Goal: Task Accomplishment & Management: Manage account settings

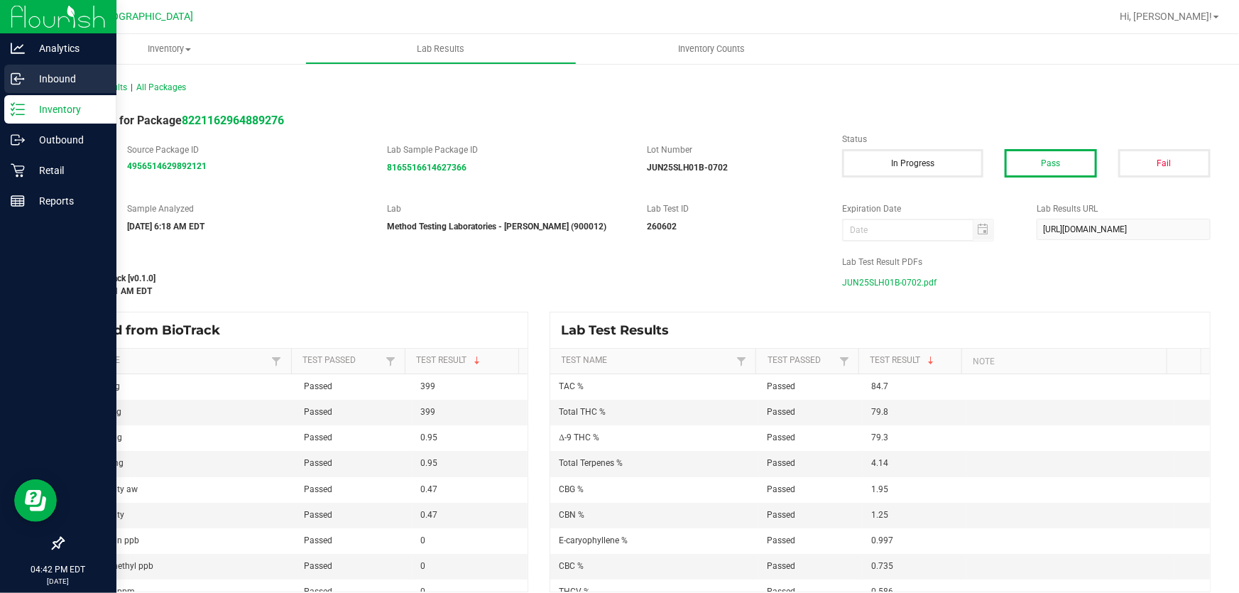
scroll to position [64, 0]
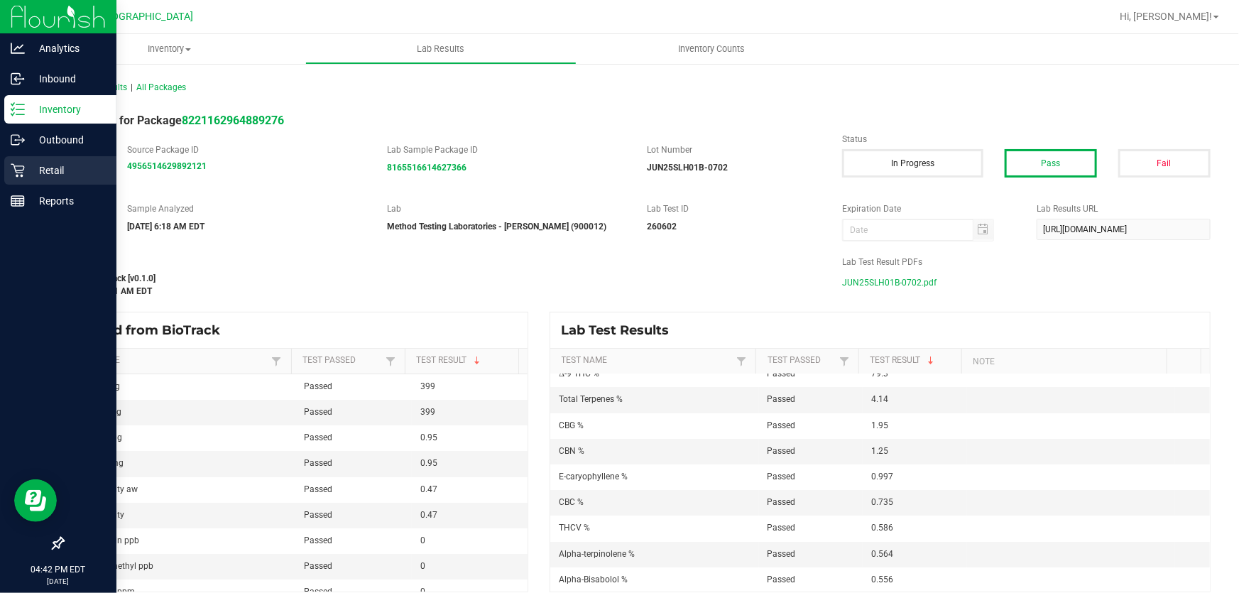
click at [43, 166] on p "Retail" at bounding box center [67, 170] width 85 height 17
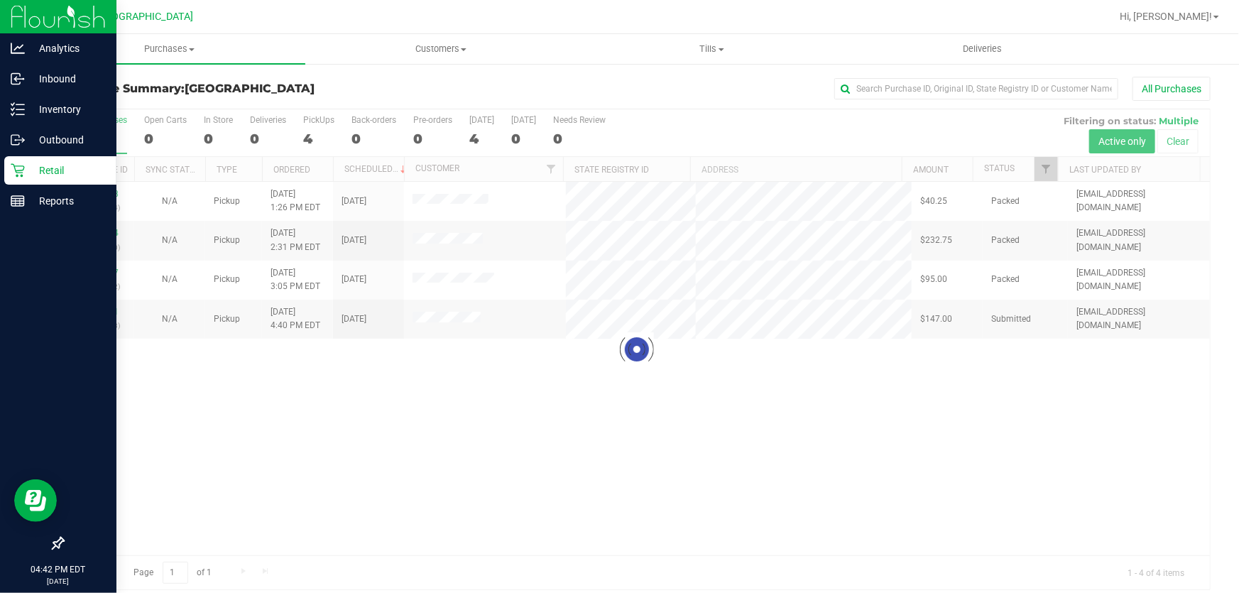
scroll to position [11, 0]
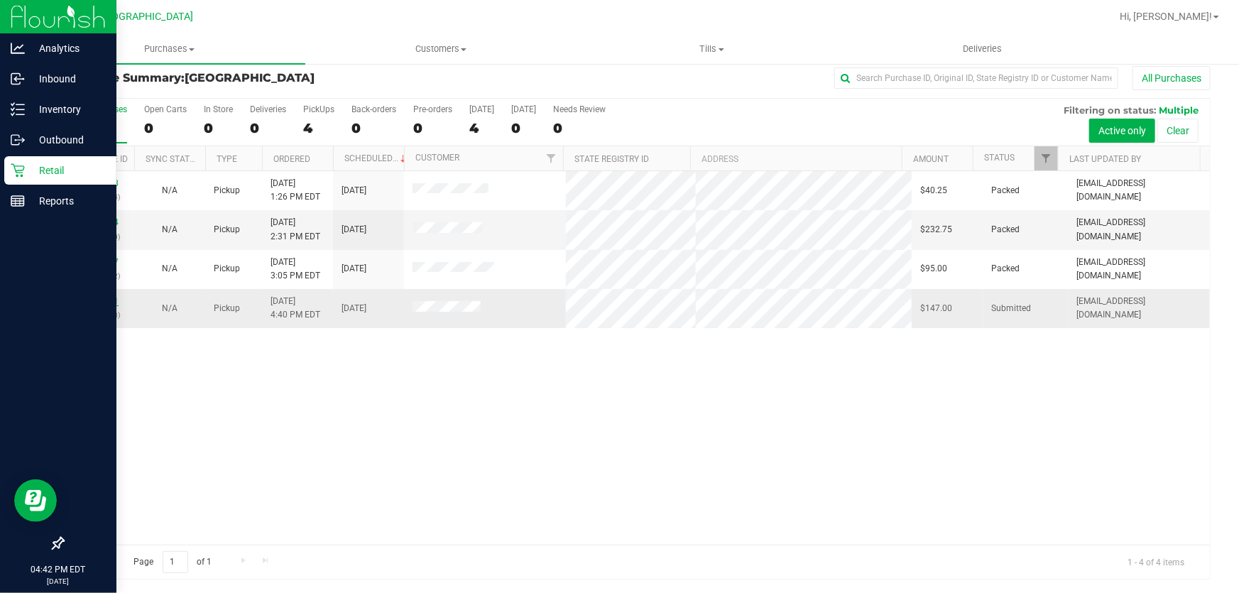
click at [111, 301] on link "11840791" at bounding box center [99, 301] width 40 height 10
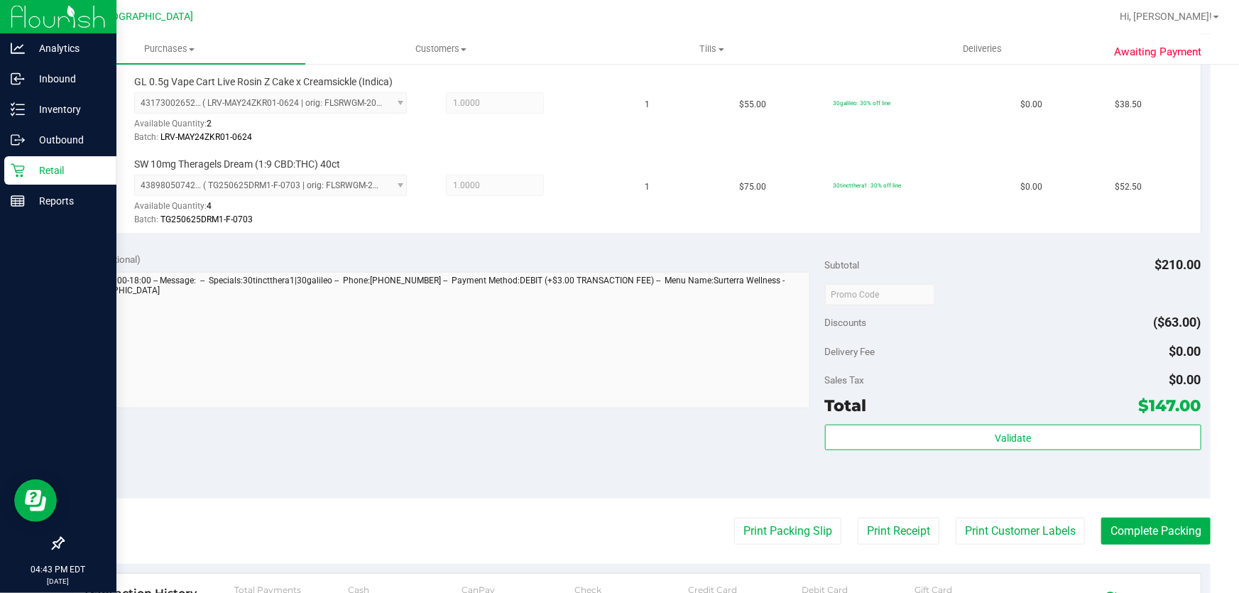
scroll to position [527, 0]
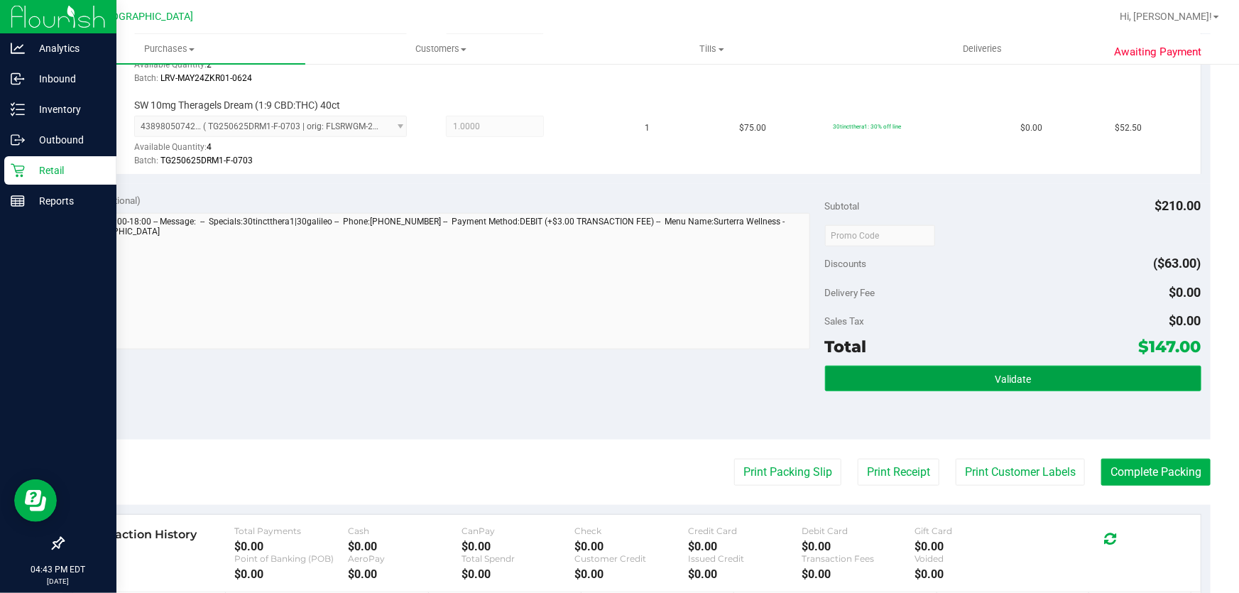
click at [1005, 383] on button "Validate" at bounding box center [1013, 379] width 376 height 26
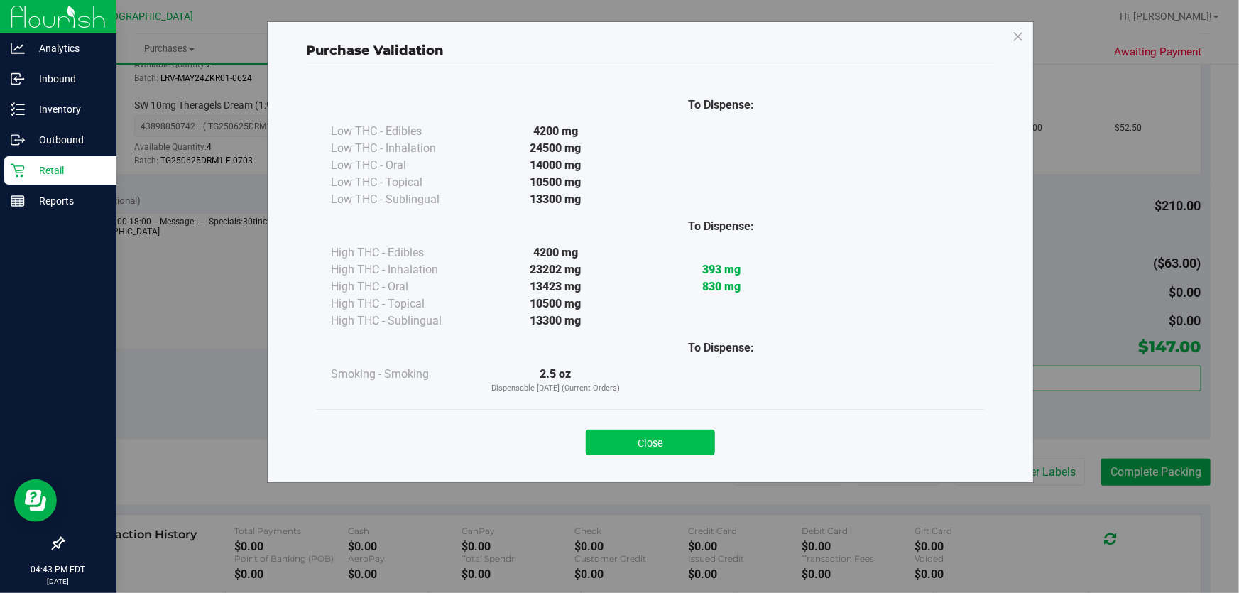
click at [699, 440] on button "Close" at bounding box center [650, 443] width 129 height 26
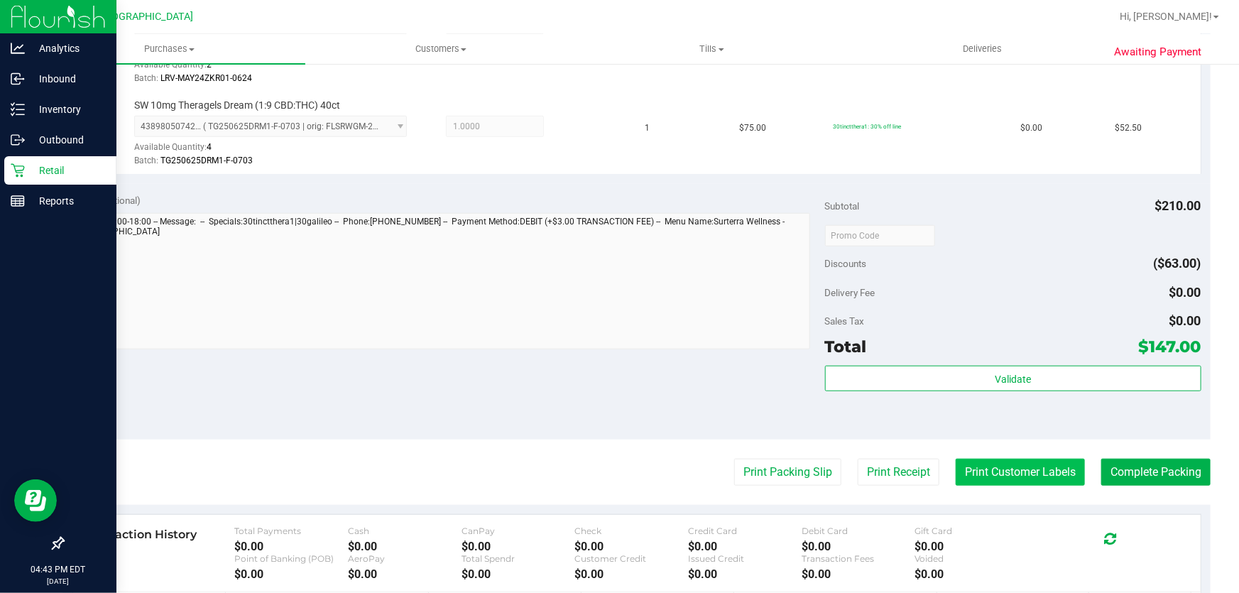
click at [1014, 470] on button "Print Customer Labels" at bounding box center [1020, 472] width 129 height 27
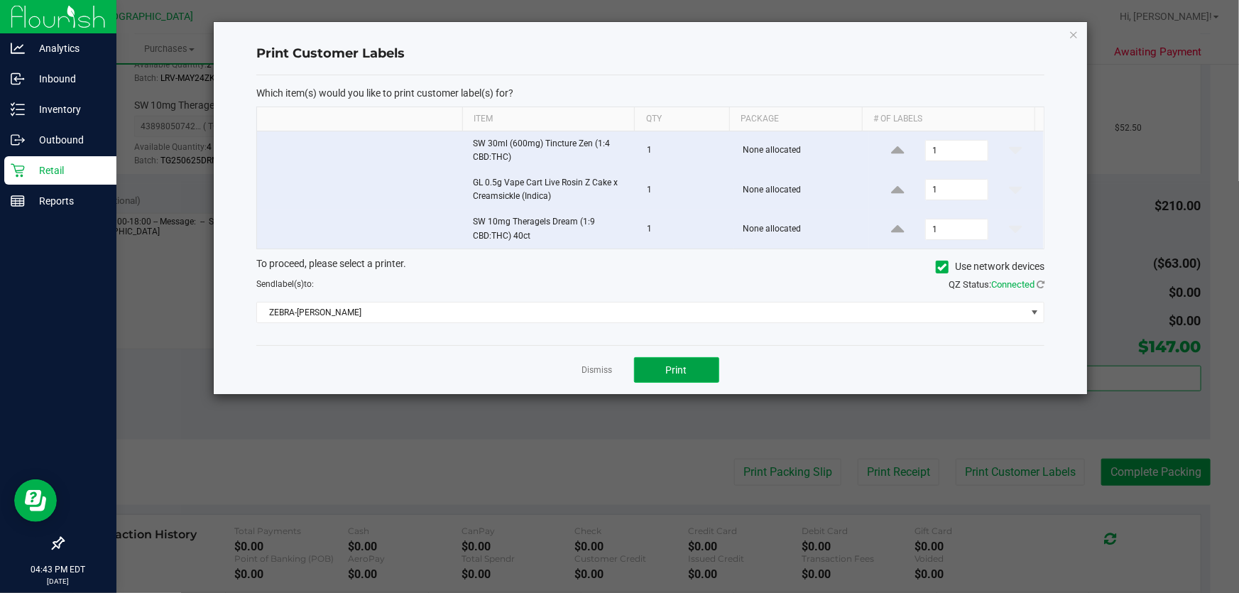
click at [684, 378] on button "Print" at bounding box center [676, 370] width 85 height 26
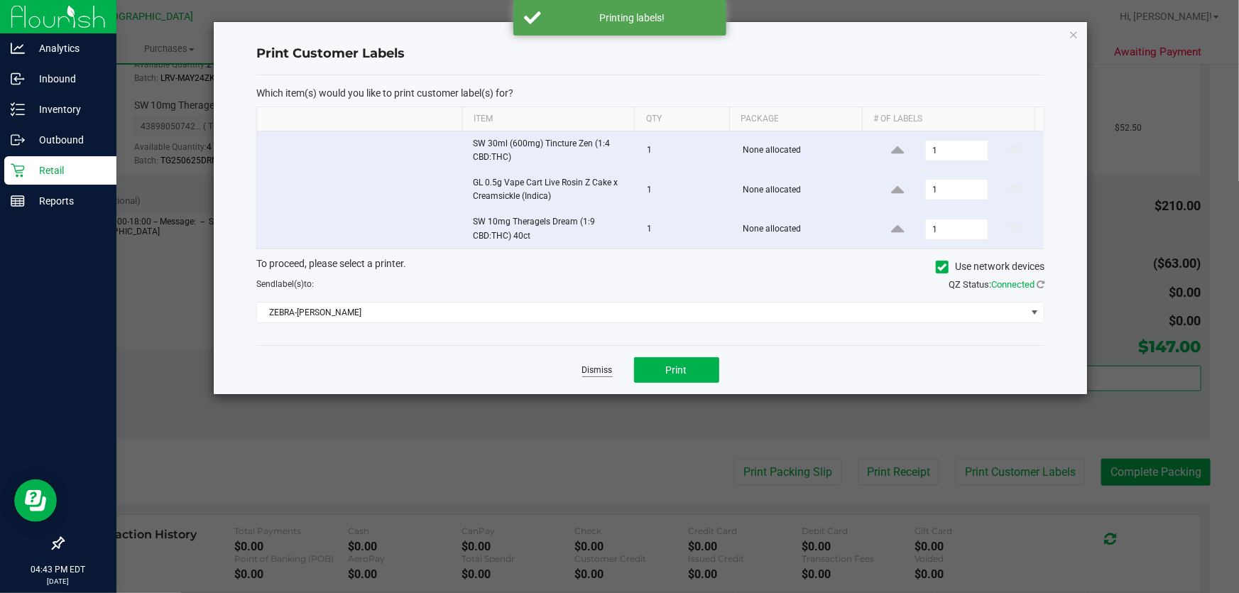
click at [606, 369] on link "Dismiss" at bounding box center [597, 370] width 31 height 12
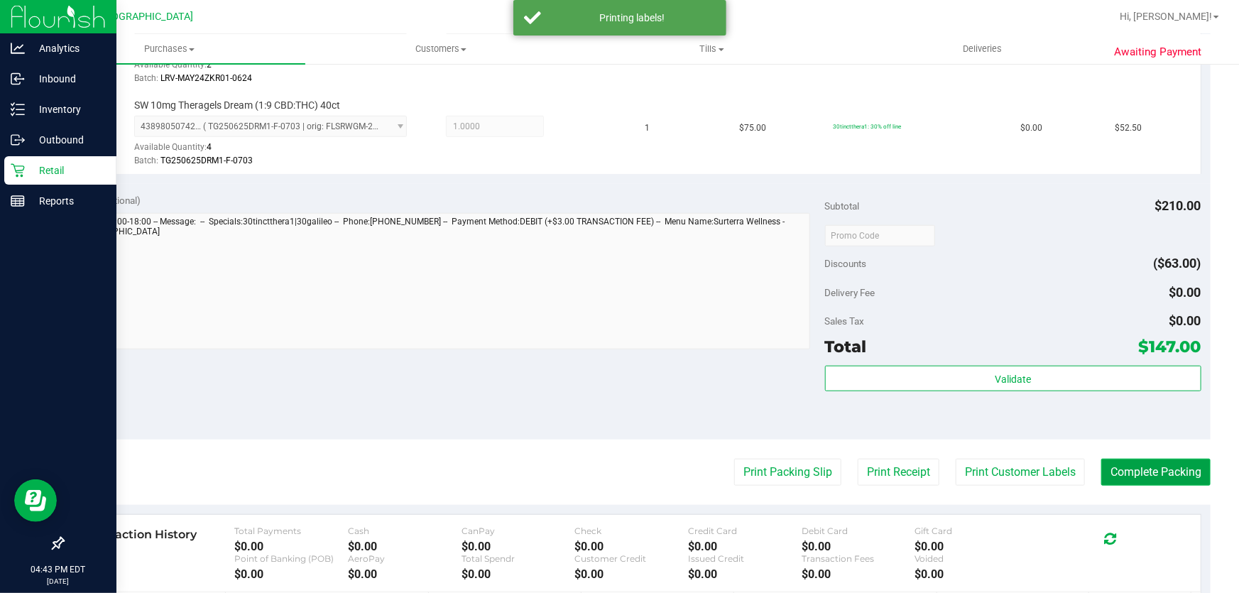
click at [1110, 464] on button "Complete Packing" at bounding box center [1155, 472] width 109 height 27
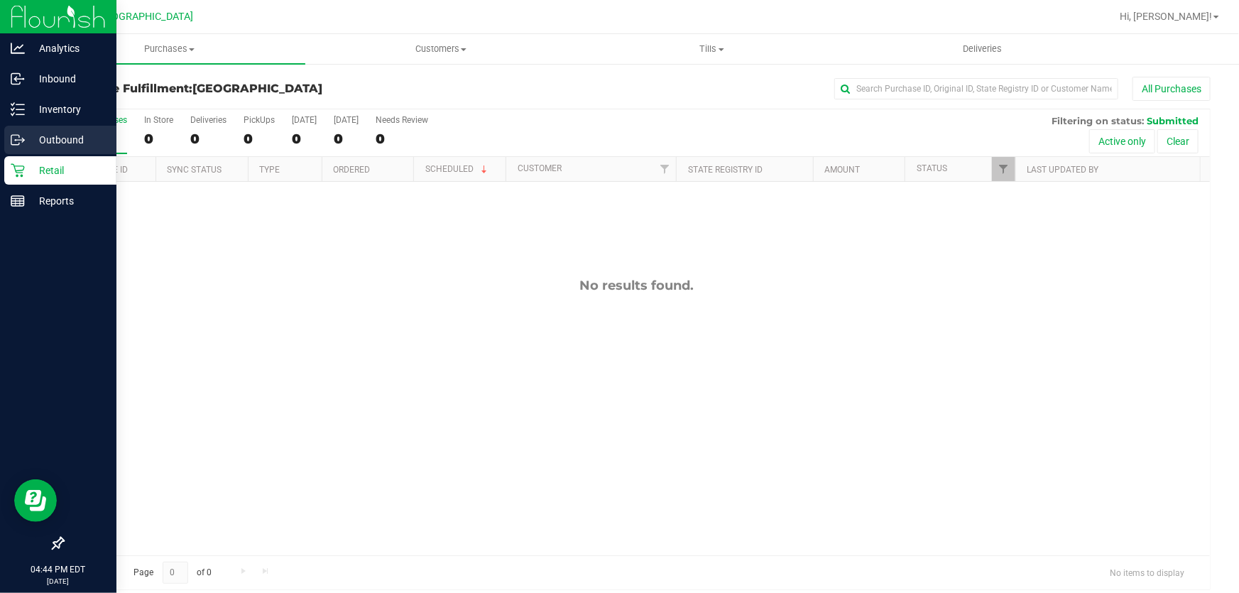
click at [36, 153] on div "Outbound" at bounding box center [60, 140] width 112 height 28
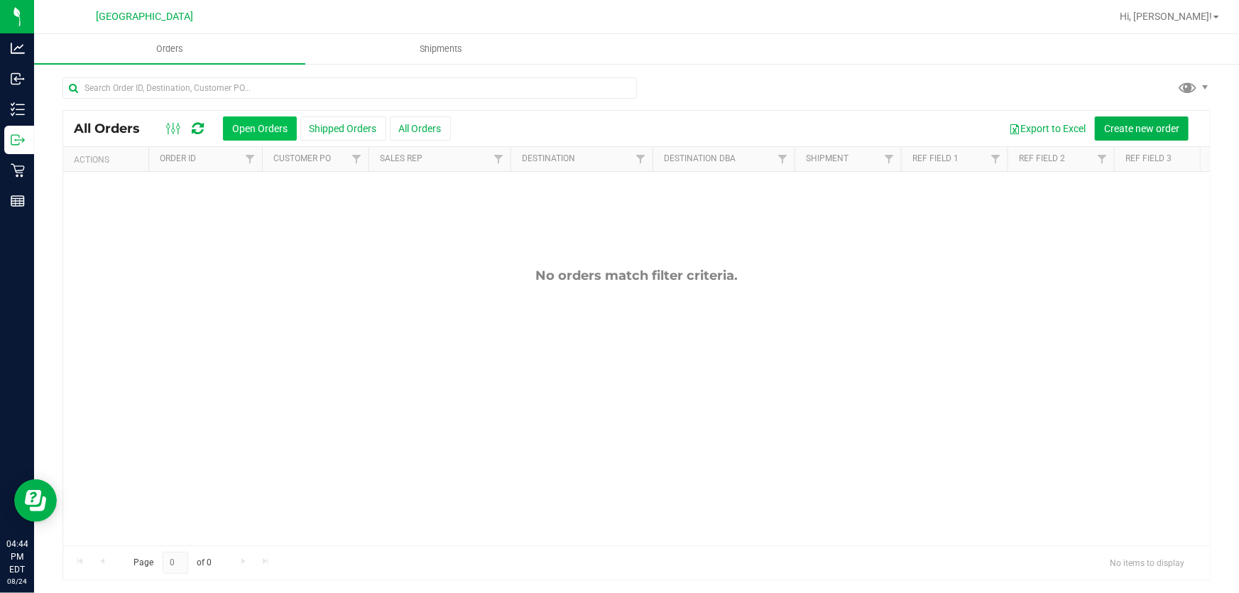
click at [237, 128] on button "Open Orders" at bounding box center [260, 128] width 74 height 24
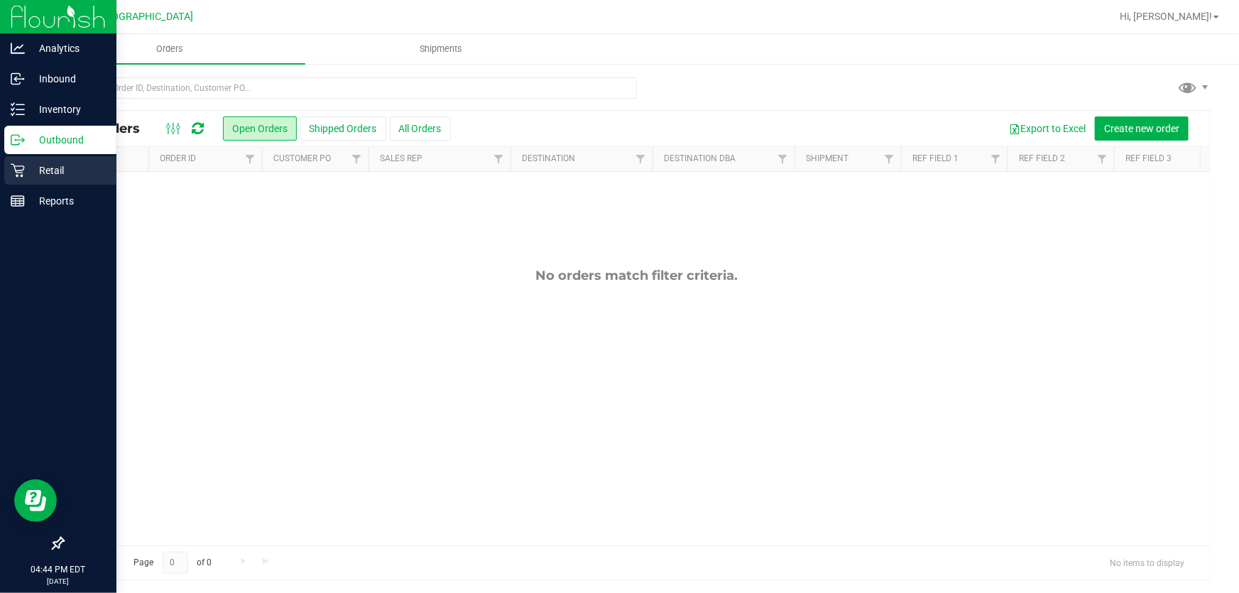
click at [43, 170] on p "Retail" at bounding box center [67, 170] width 85 height 17
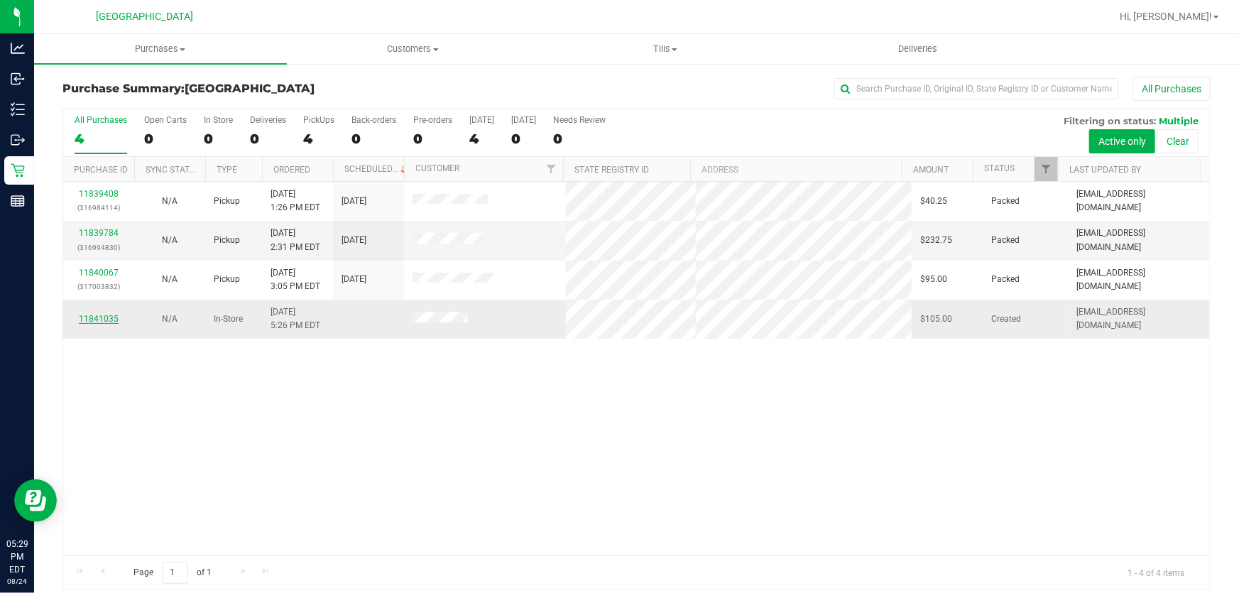
click at [91, 317] on link "11841035" at bounding box center [99, 319] width 40 height 10
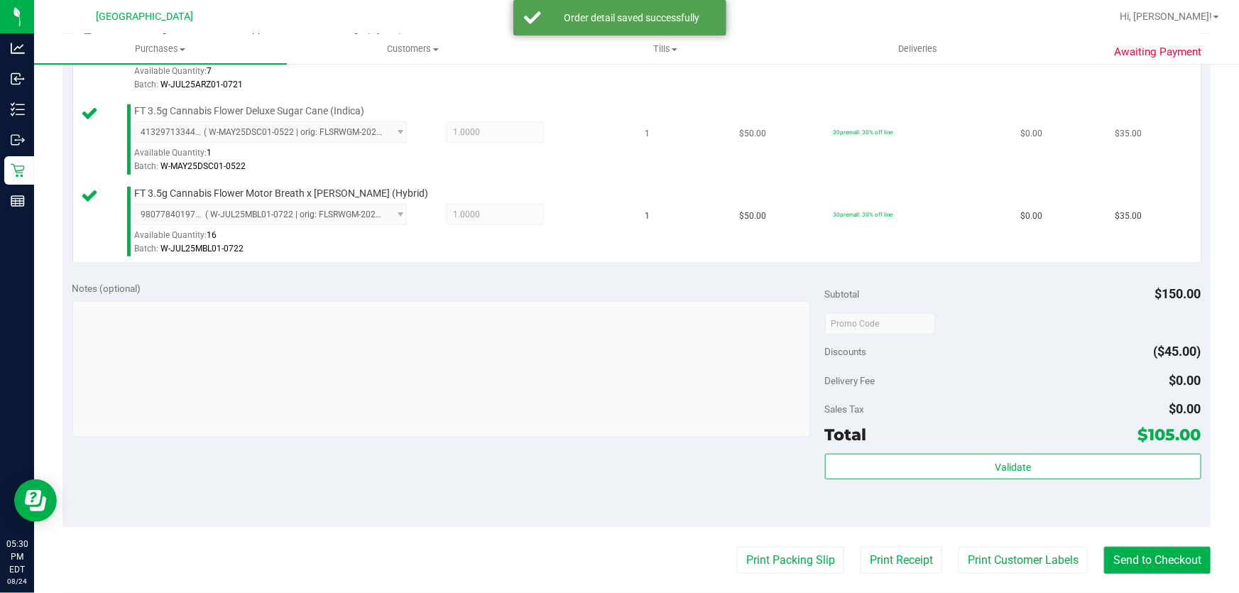
scroll to position [516, 0]
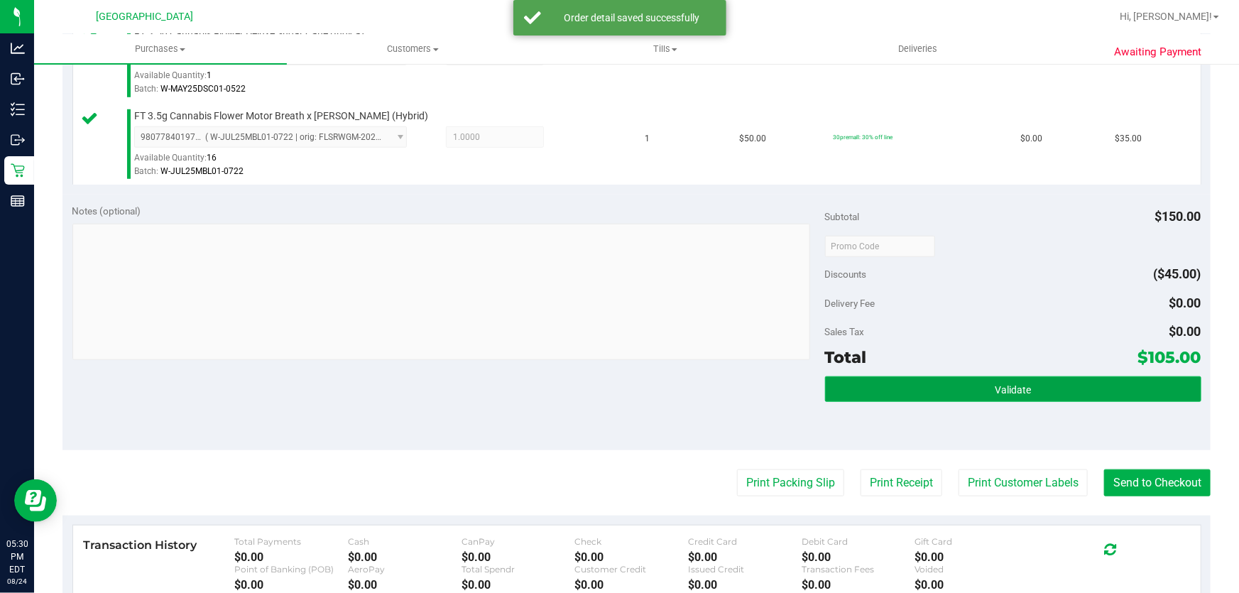
click at [1003, 380] on button "Validate" at bounding box center [1013, 389] width 376 height 26
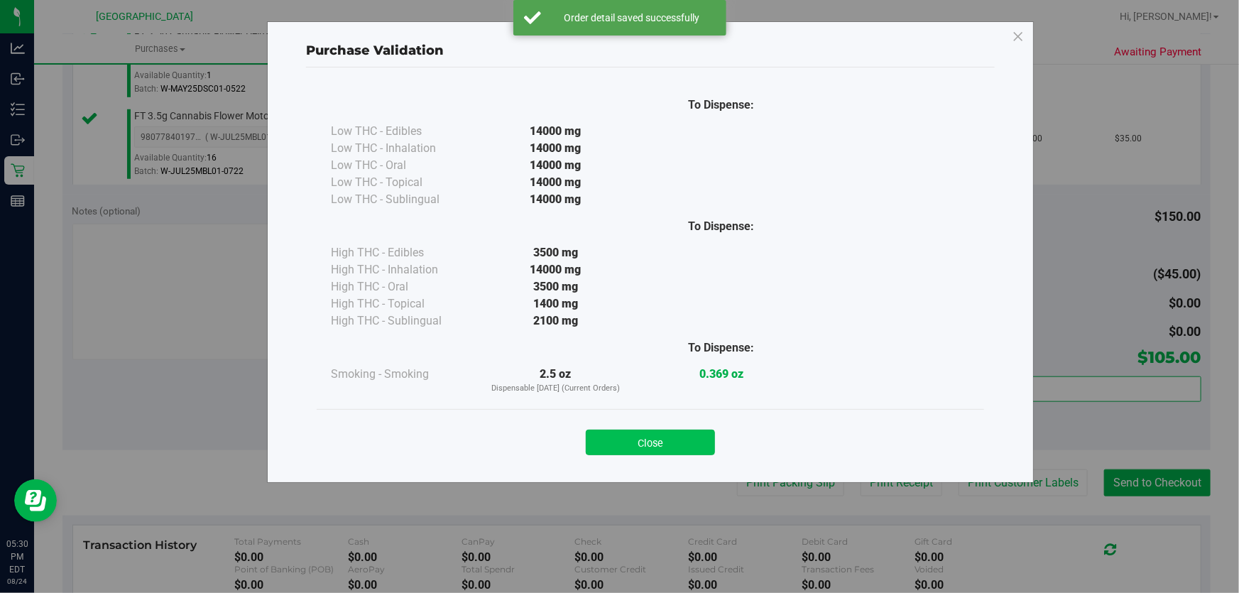
click at [658, 433] on button "Close" at bounding box center [650, 443] width 129 height 26
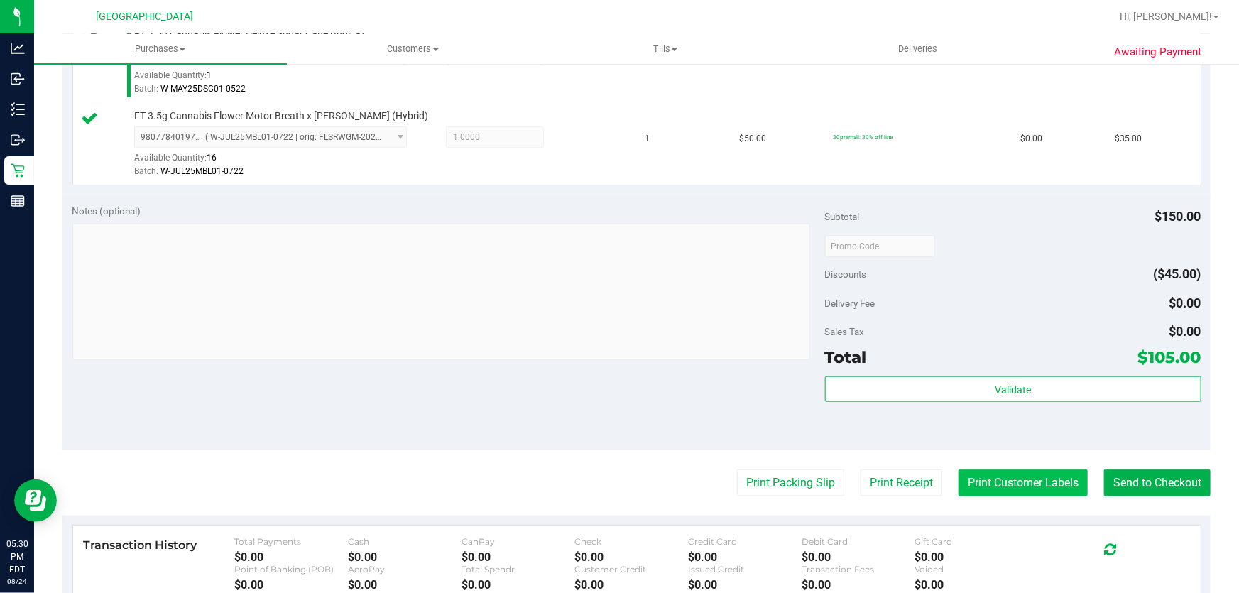
click at [1018, 477] on button "Print Customer Labels" at bounding box center [1023, 482] width 129 height 27
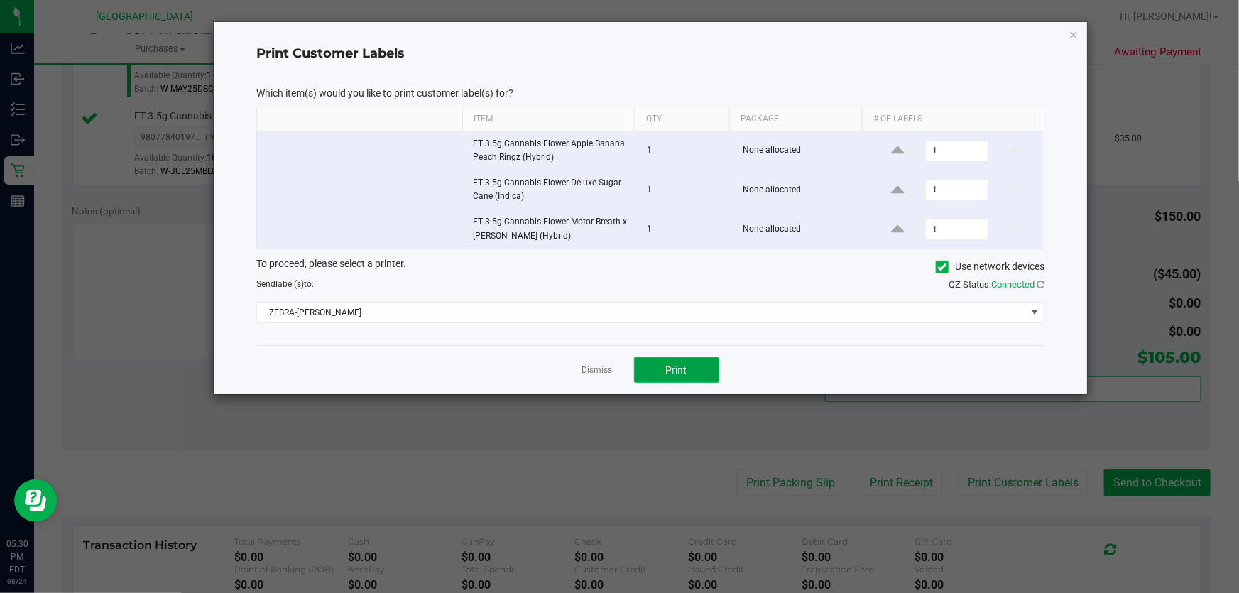
click at [685, 369] on span "Print" at bounding box center [676, 369] width 21 height 11
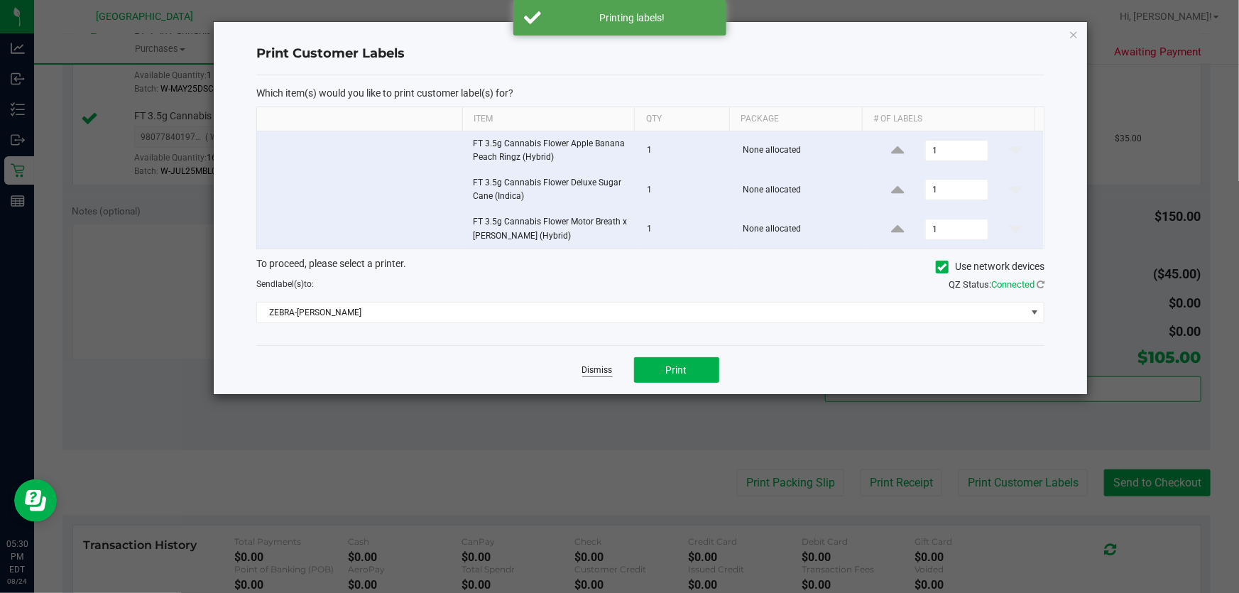
click at [600, 370] on link "Dismiss" at bounding box center [597, 370] width 31 height 12
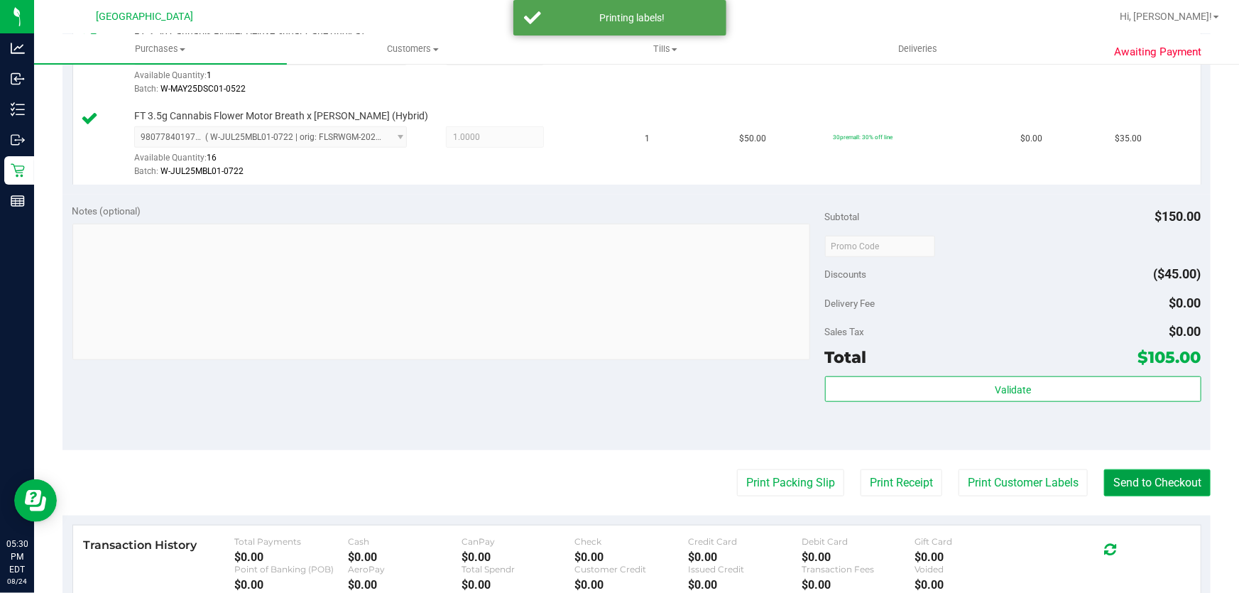
click at [1143, 478] on button "Send to Checkout" at bounding box center [1157, 482] width 107 height 27
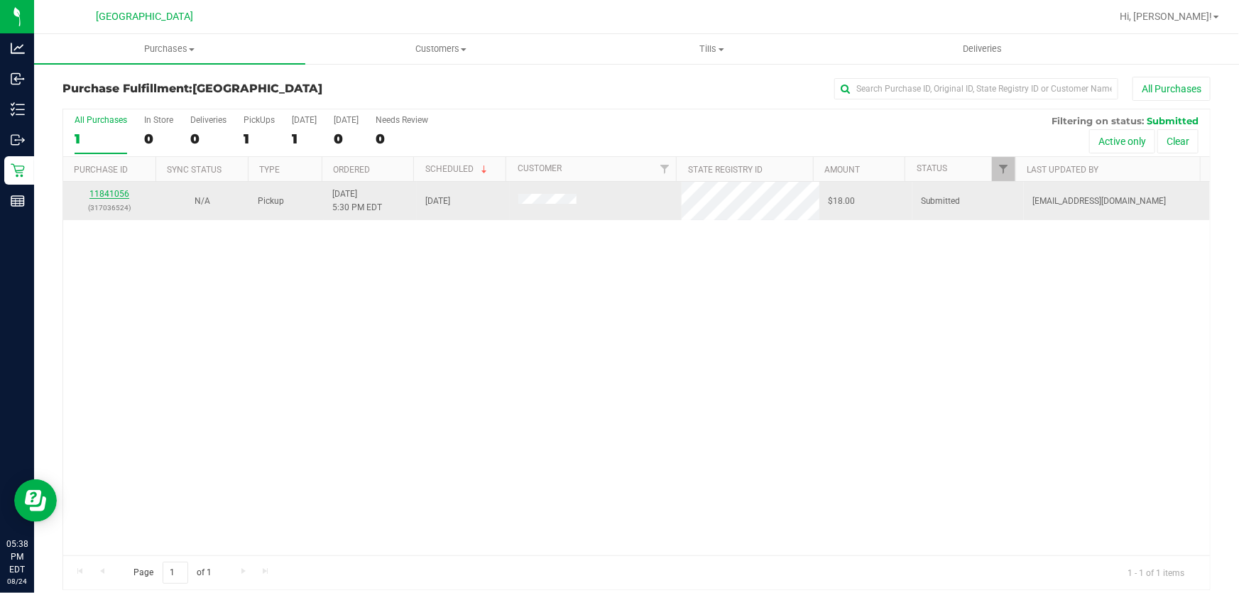
click at [121, 192] on link "11841056" at bounding box center [109, 194] width 40 height 10
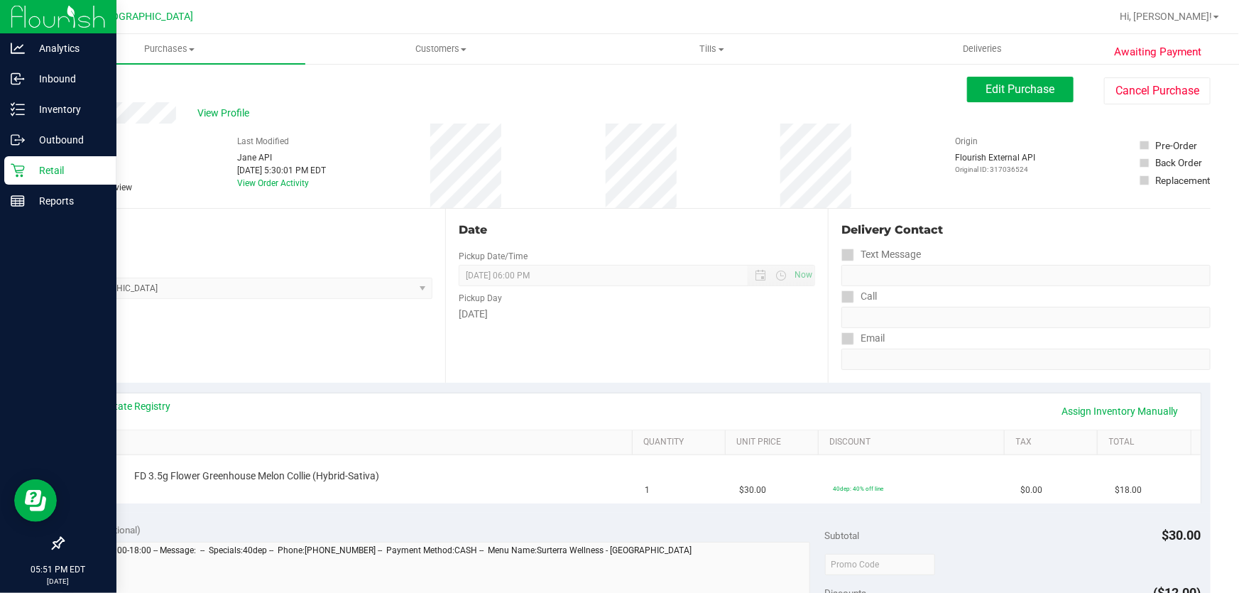
click at [29, 156] on div "Retail" at bounding box center [60, 170] width 112 height 28
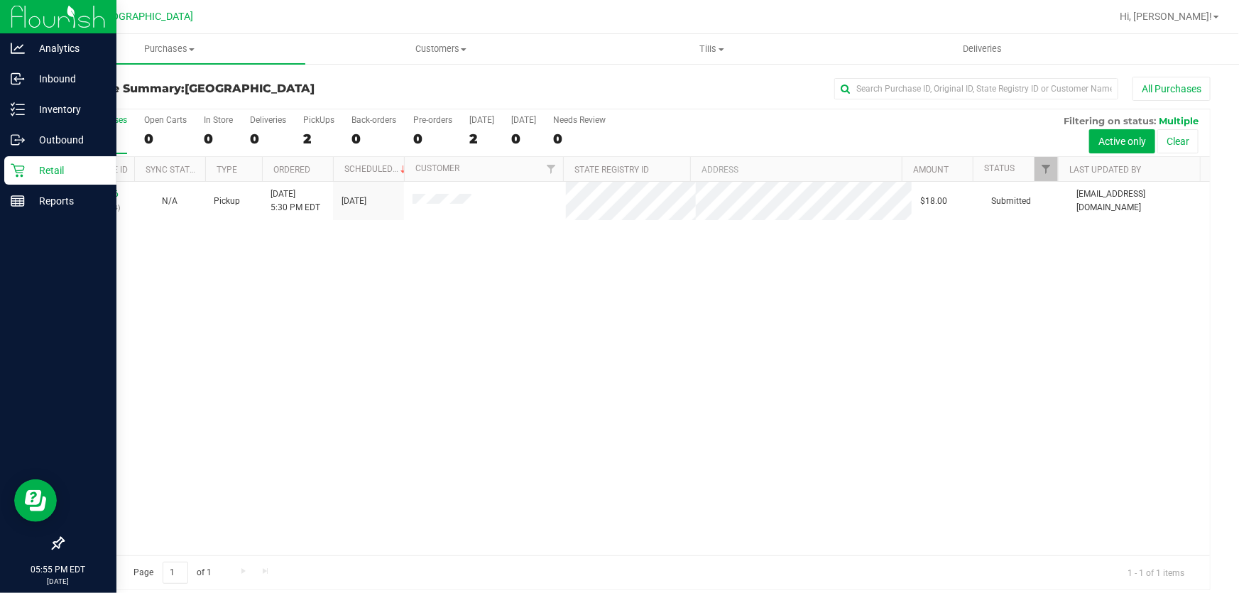
click at [17, 165] on icon at bounding box center [17, 170] width 13 height 13
